Goal: Task Accomplishment & Management: Manage account settings

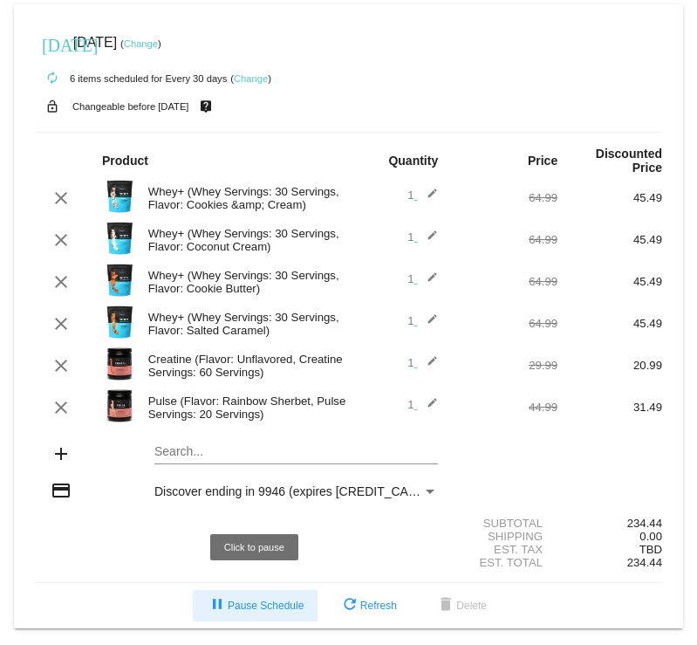
click at [242, 599] on span "pause Pause Schedule" at bounding box center [255, 605] width 97 height 12
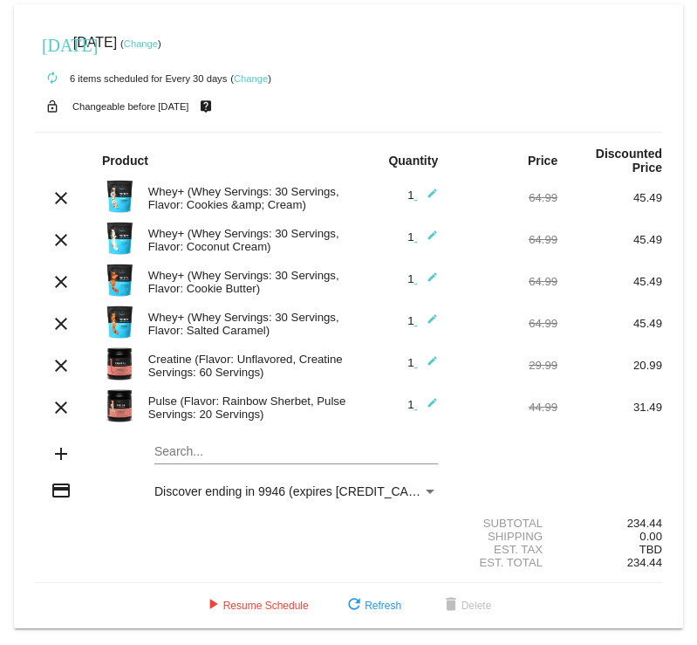
click at [428, 313] on mat-icon "edit" at bounding box center [427, 323] width 21 height 21
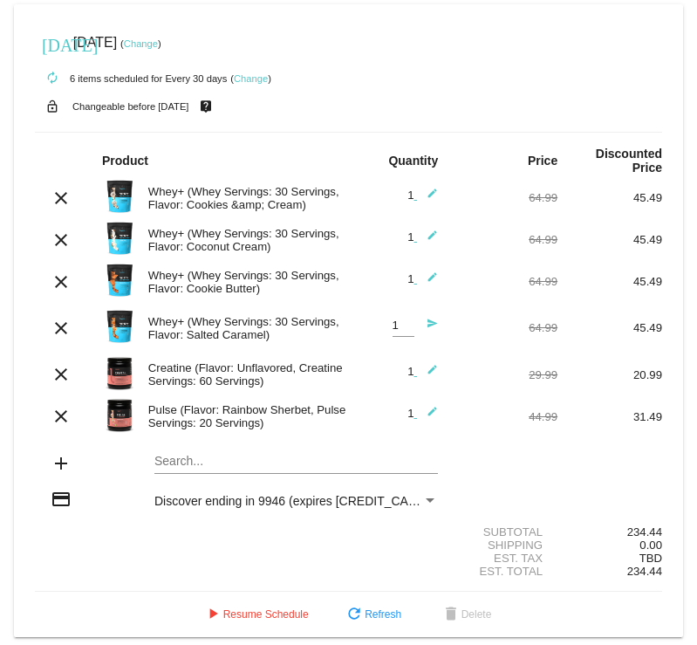
click at [244, 73] on link "Change" at bounding box center [251, 78] width 34 height 10
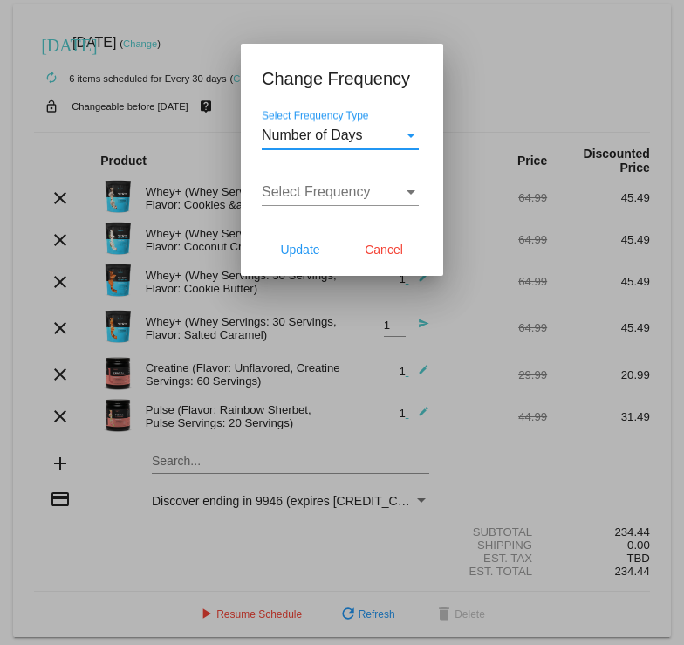
click at [405, 129] on div "Select Frequency Type" at bounding box center [411, 135] width 16 height 16
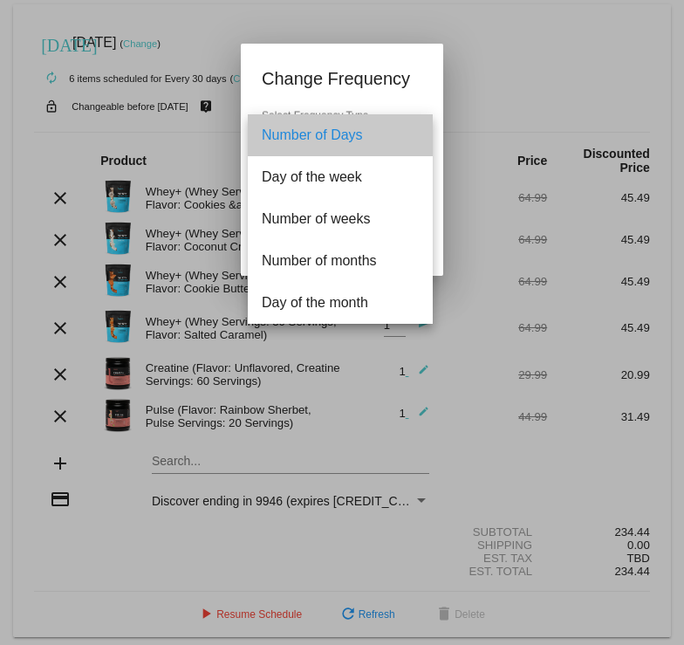
click at [407, 129] on span "Number of Days" at bounding box center [340, 135] width 157 height 42
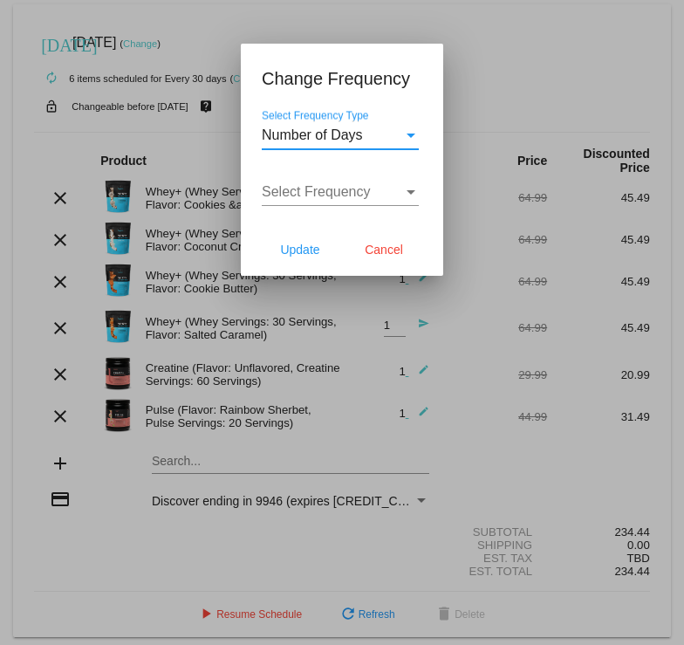
click at [407, 140] on div "Select Frequency Type" at bounding box center [411, 135] width 16 height 16
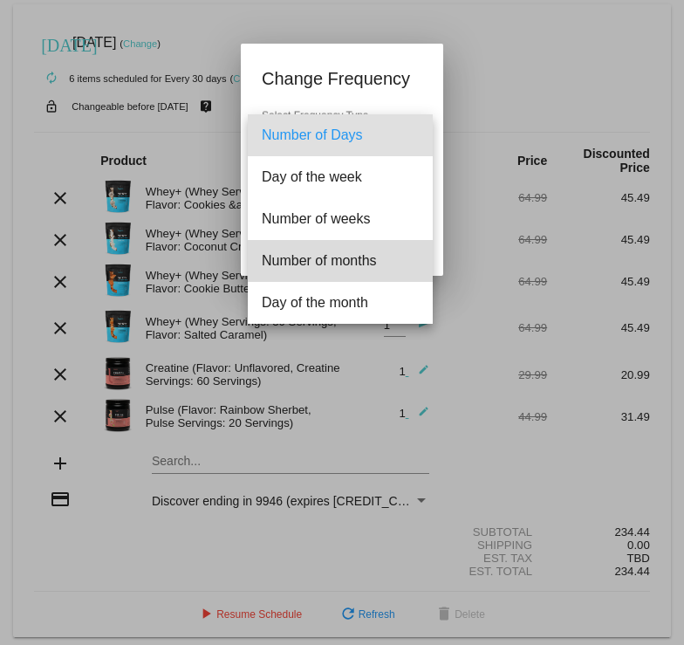
click at [366, 257] on span "Number of months" at bounding box center [340, 261] width 157 height 42
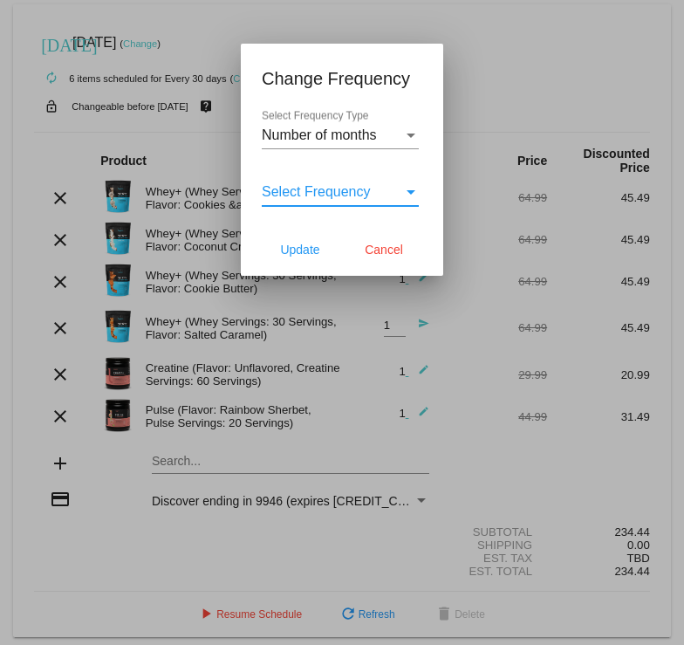
click at [403, 188] on div "Select Frequency" at bounding box center [411, 192] width 16 height 16
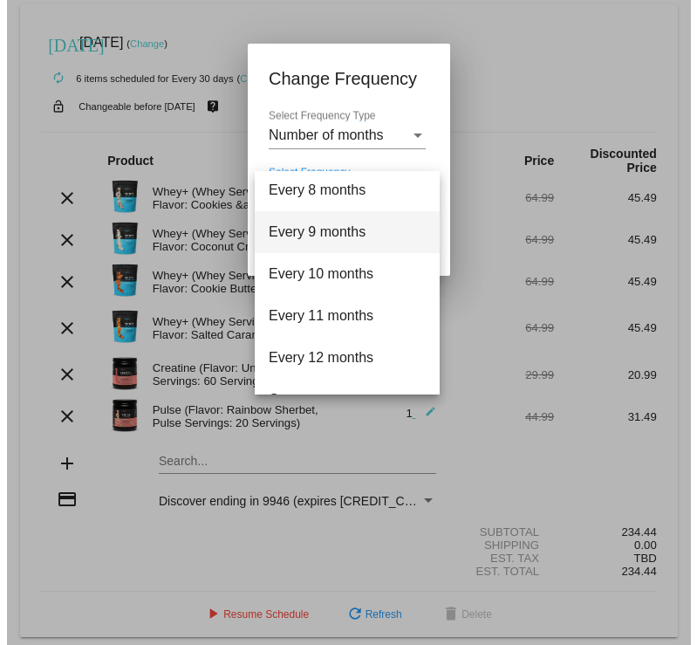
scroll to position [321, 0]
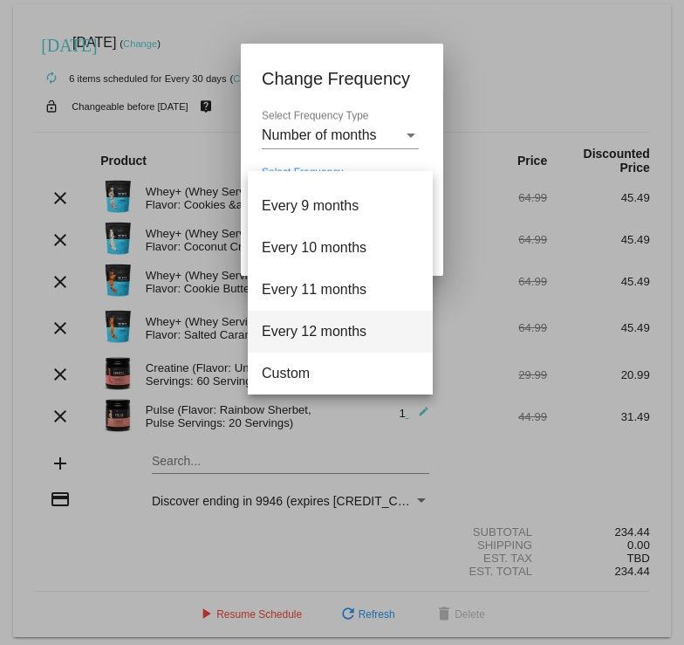
click at [344, 334] on span "Every 12 months" at bounding box center [340, 332] width 157 height 42
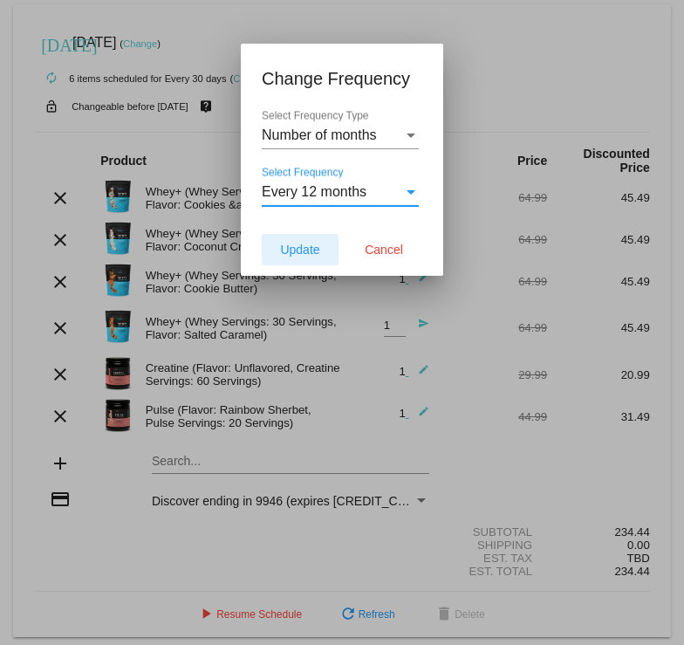
click at [306, 250] on span "Update" at bounding box center [299, 250] width 39 height 14
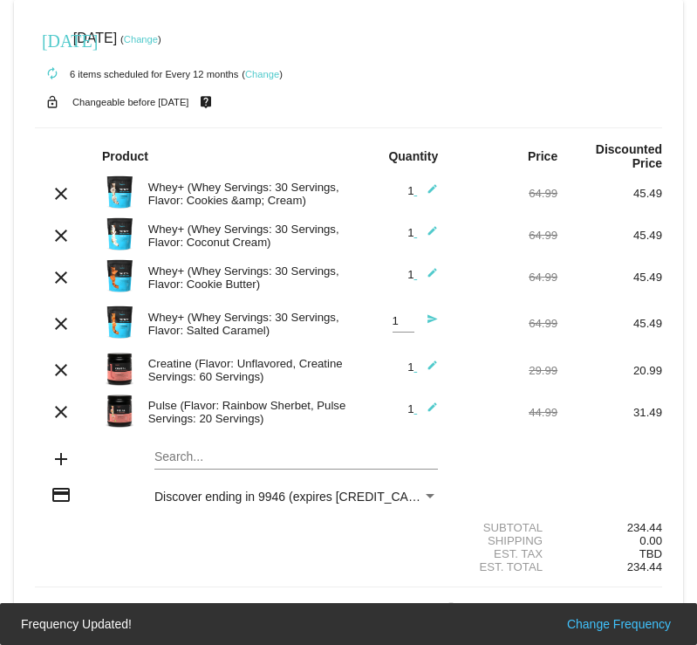
scroll to position [5, 0]
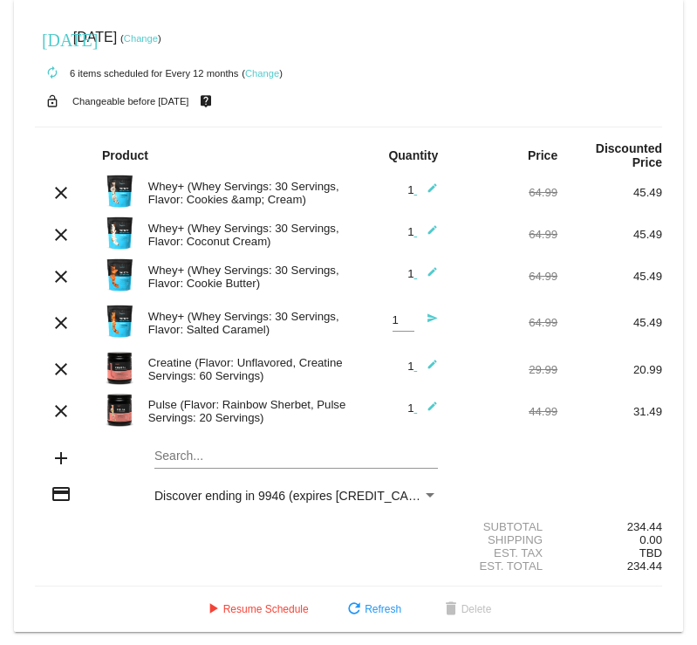
click at [388, 77] on div "autorenew 6 items scheduled for Every 12 months ( Change )" at bounding box center [348, 72] width 627 height 35
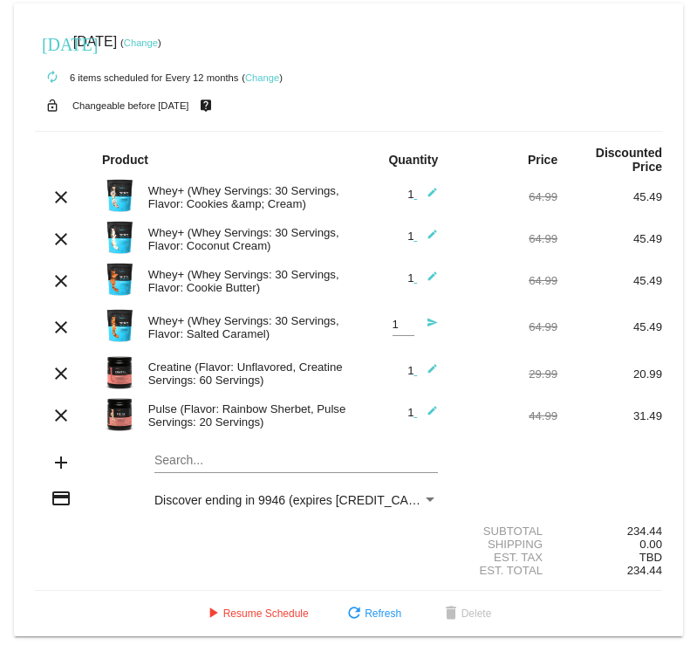
scroll to position [0, 0]
